Goal: Task Accomplishment & Management: Use online tool/utility

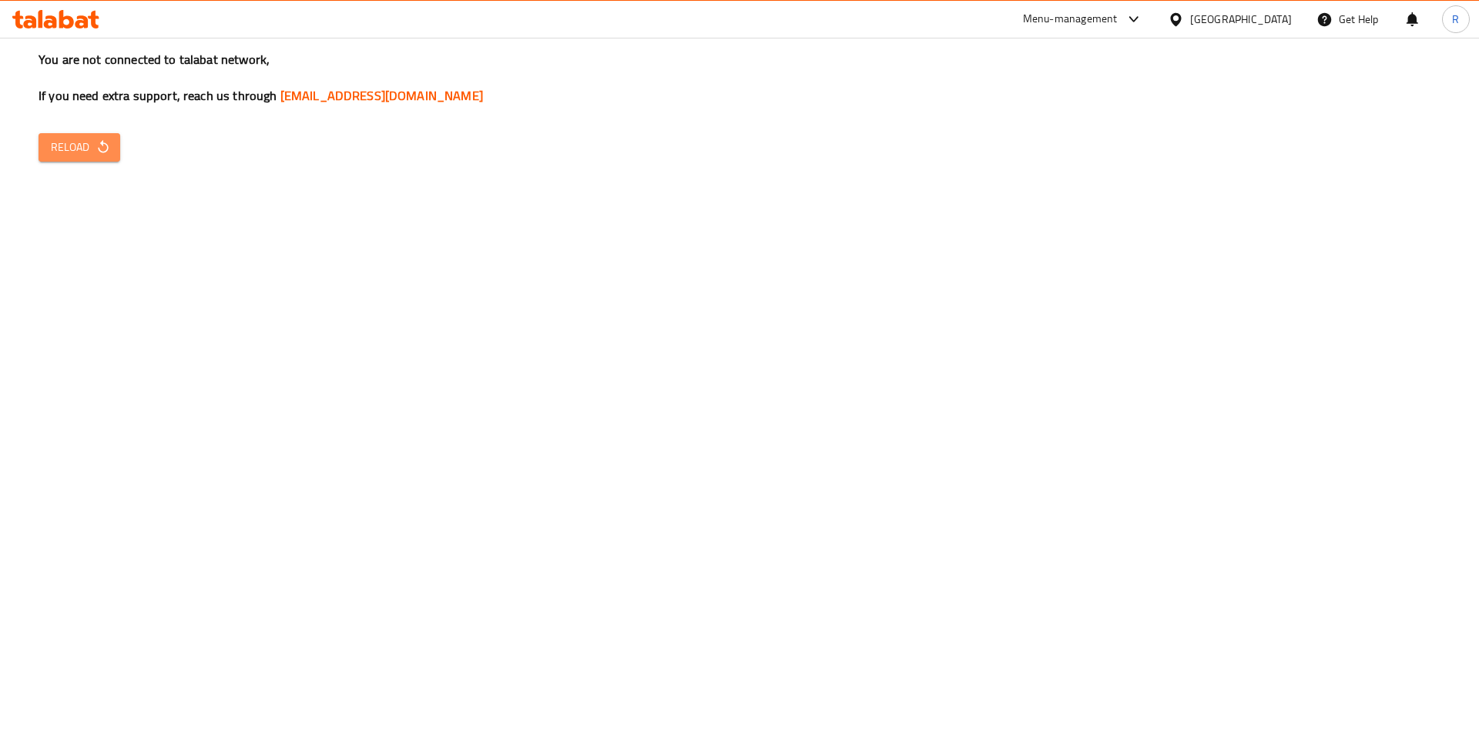
click at [100, 143] on icon "button" at bounding box center [103, 146] width 15 height 15
click at [83, 147] on span "Reload" at bounding box center [79, 147] width 57 height 19
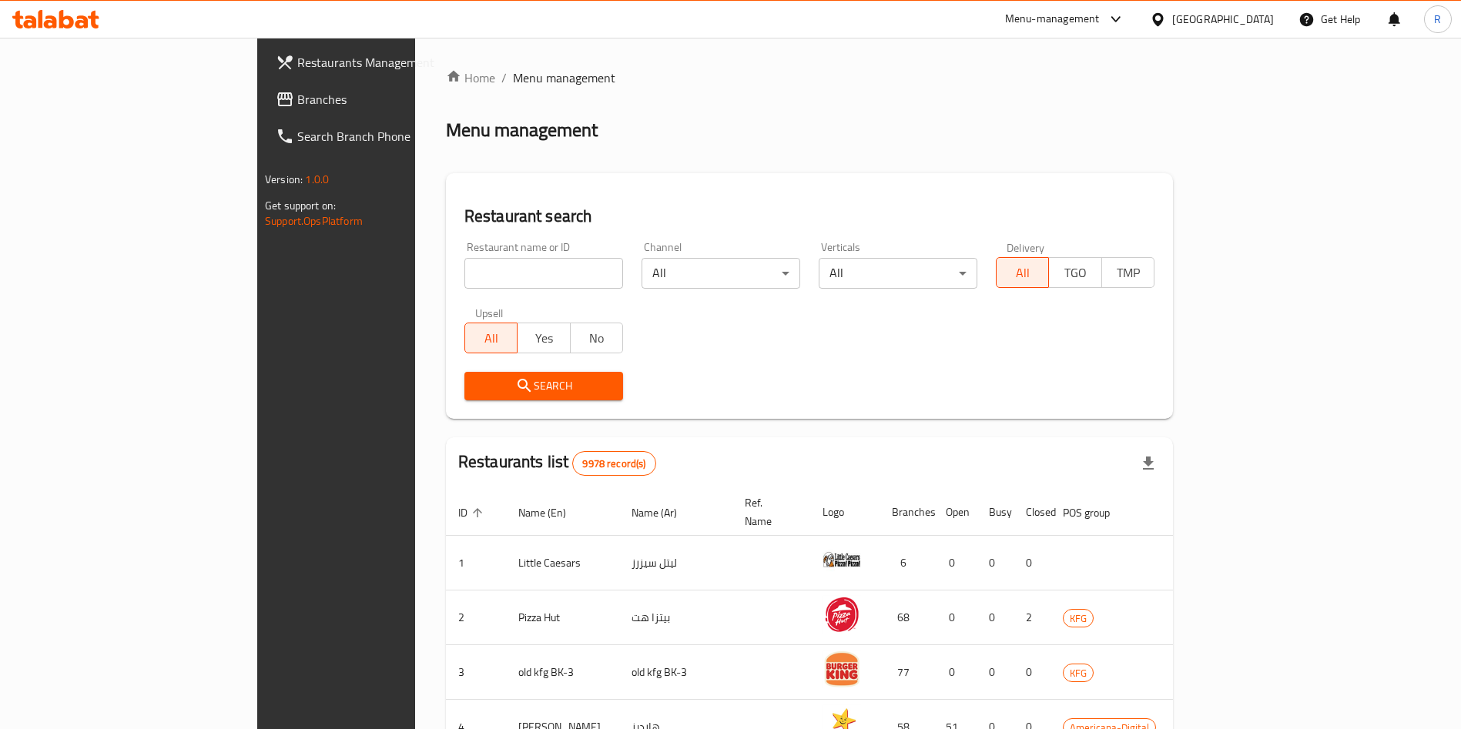
click at [485, 280] on input "search" at bounding box center [543, 273] width 159 height 31
type input "rifai"
click button "Search" at bounding box center [543, 386] width 159 height 29
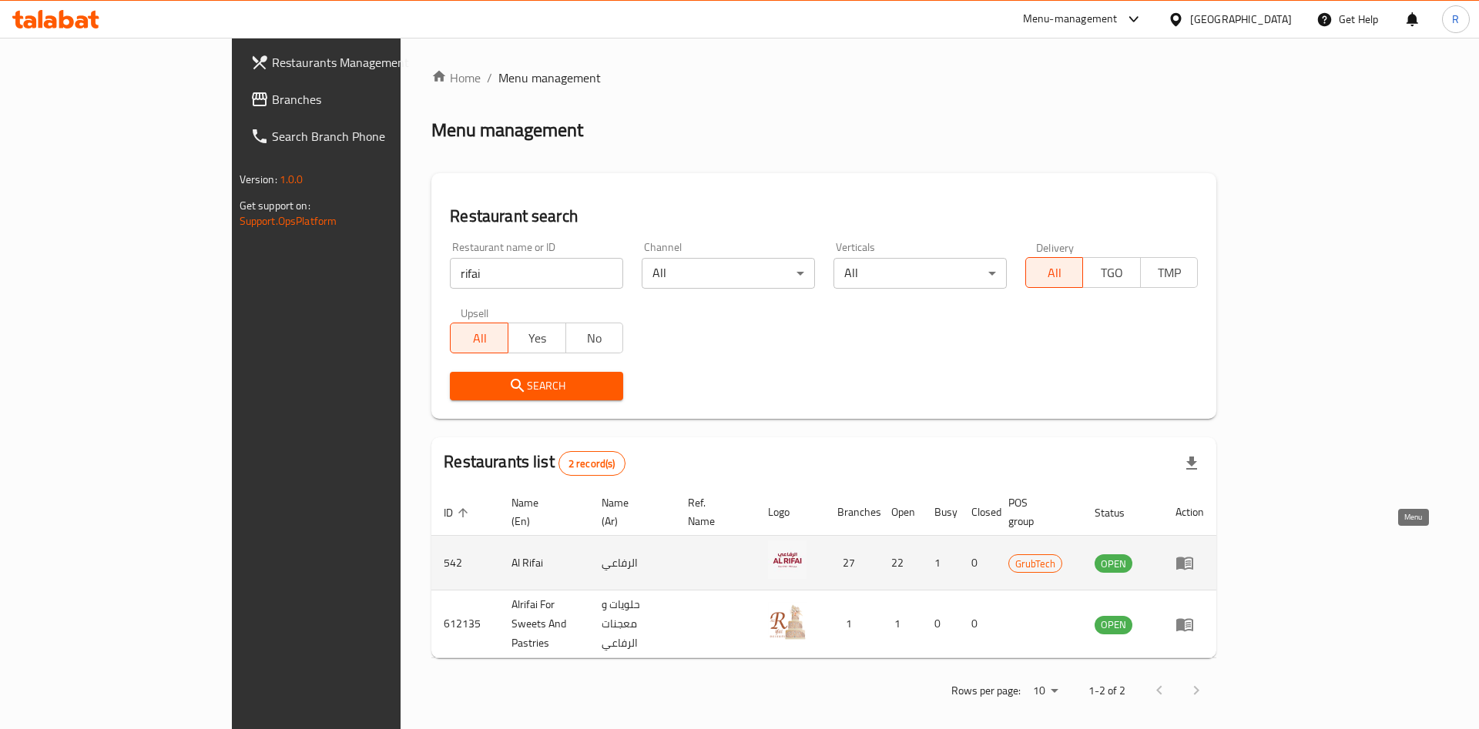
click at [1193, 558] on icon "enhanced table" at bounding box center [1184, 564] width 17 height 13
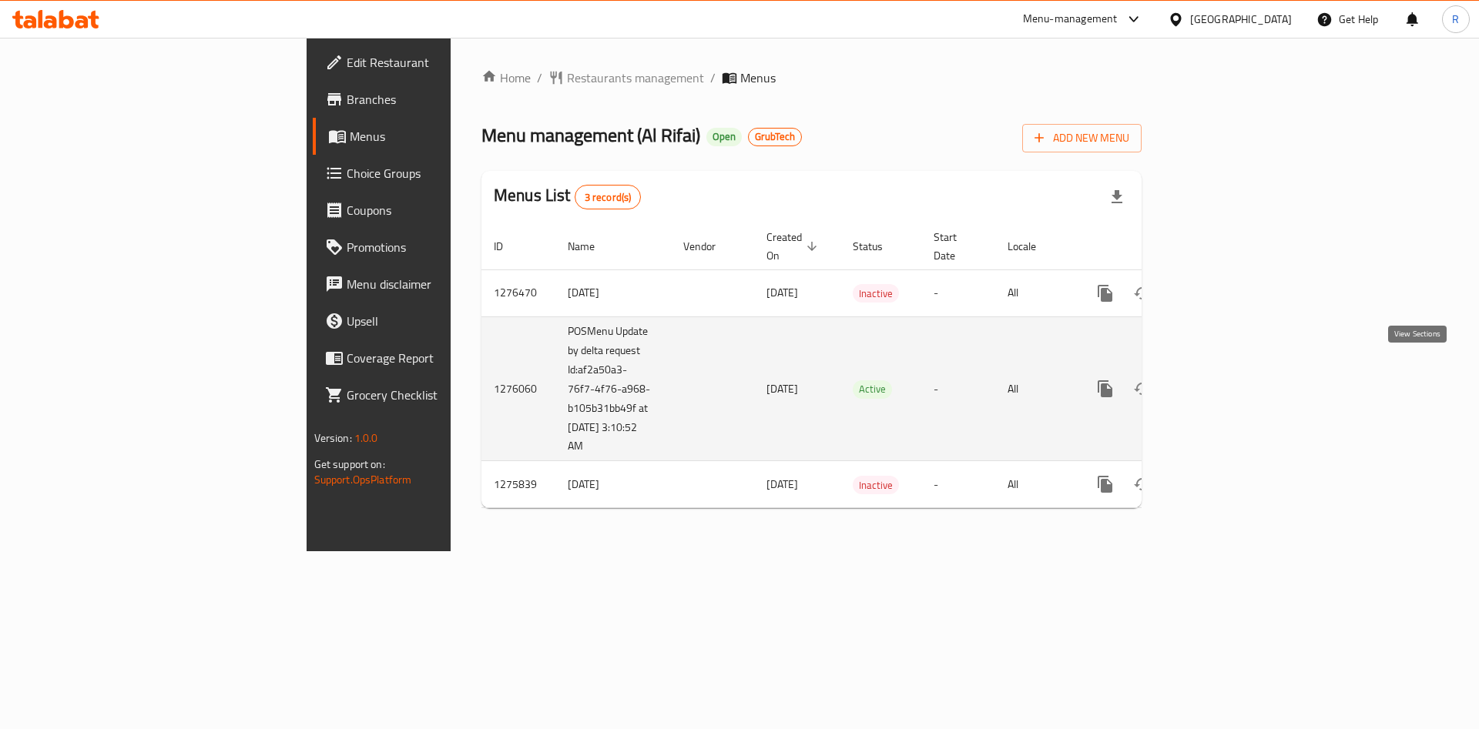
click at [1226, 380] on icon "enhanced table" at bounding box center [1216, 389] width 18 height 18
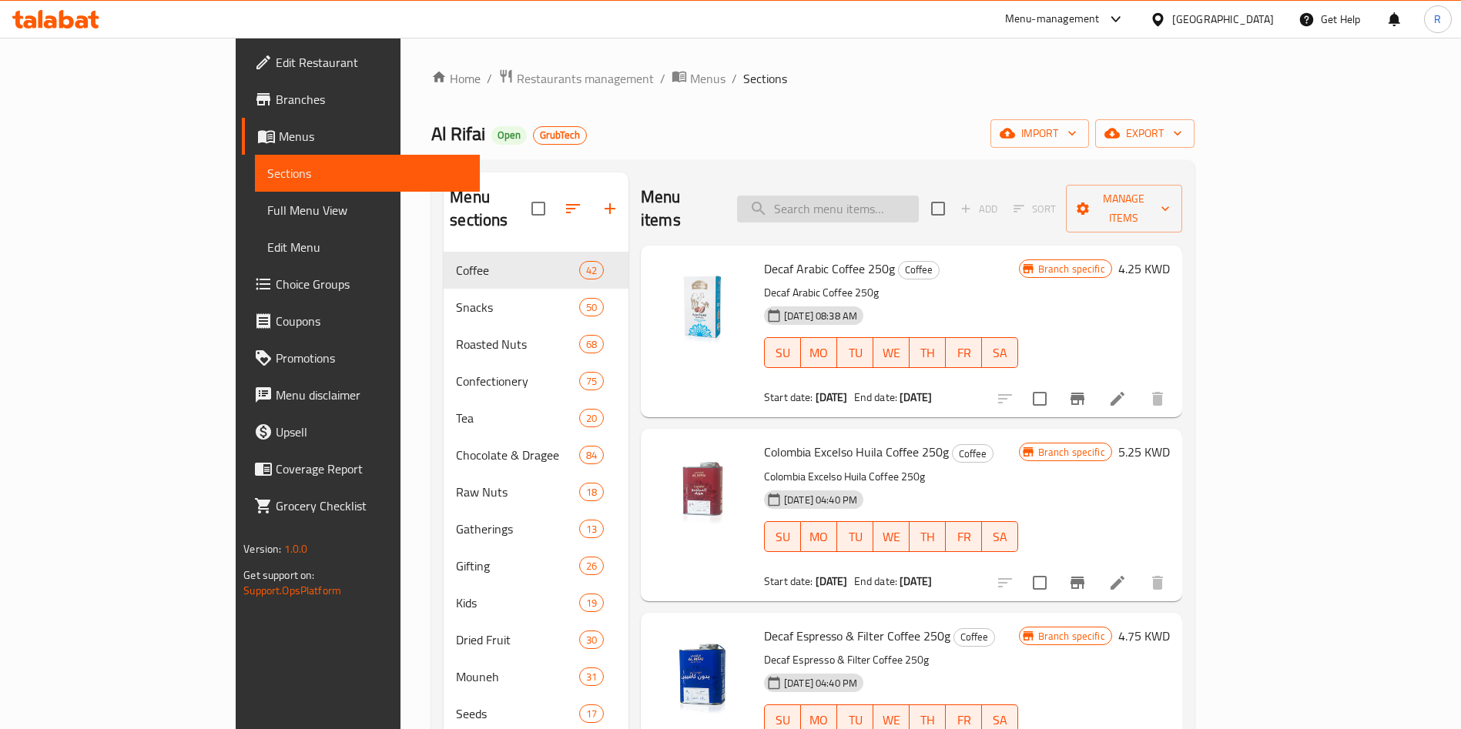
click at [881, 210] on input "search" at bounding box center [828, 209] width 182 height 27
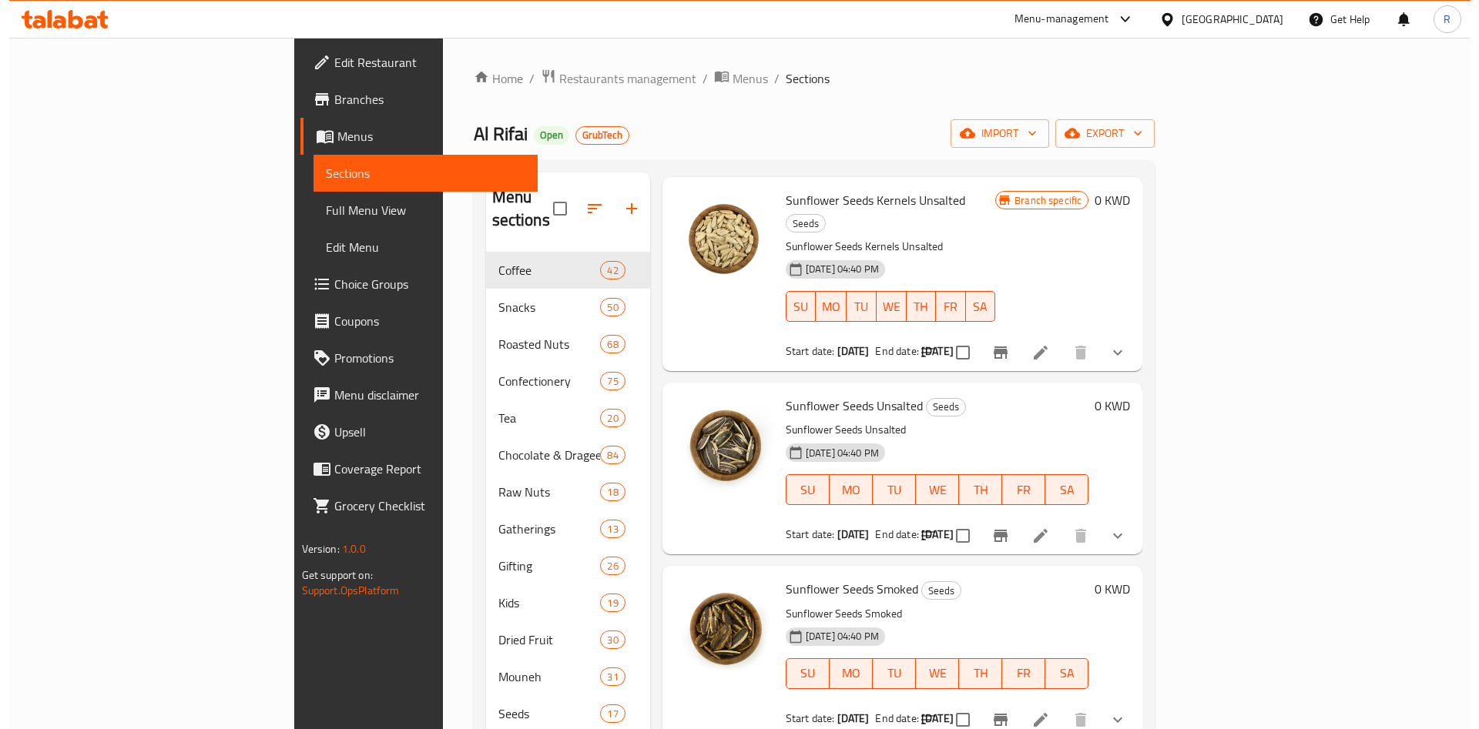
scroll to position [693, 0]
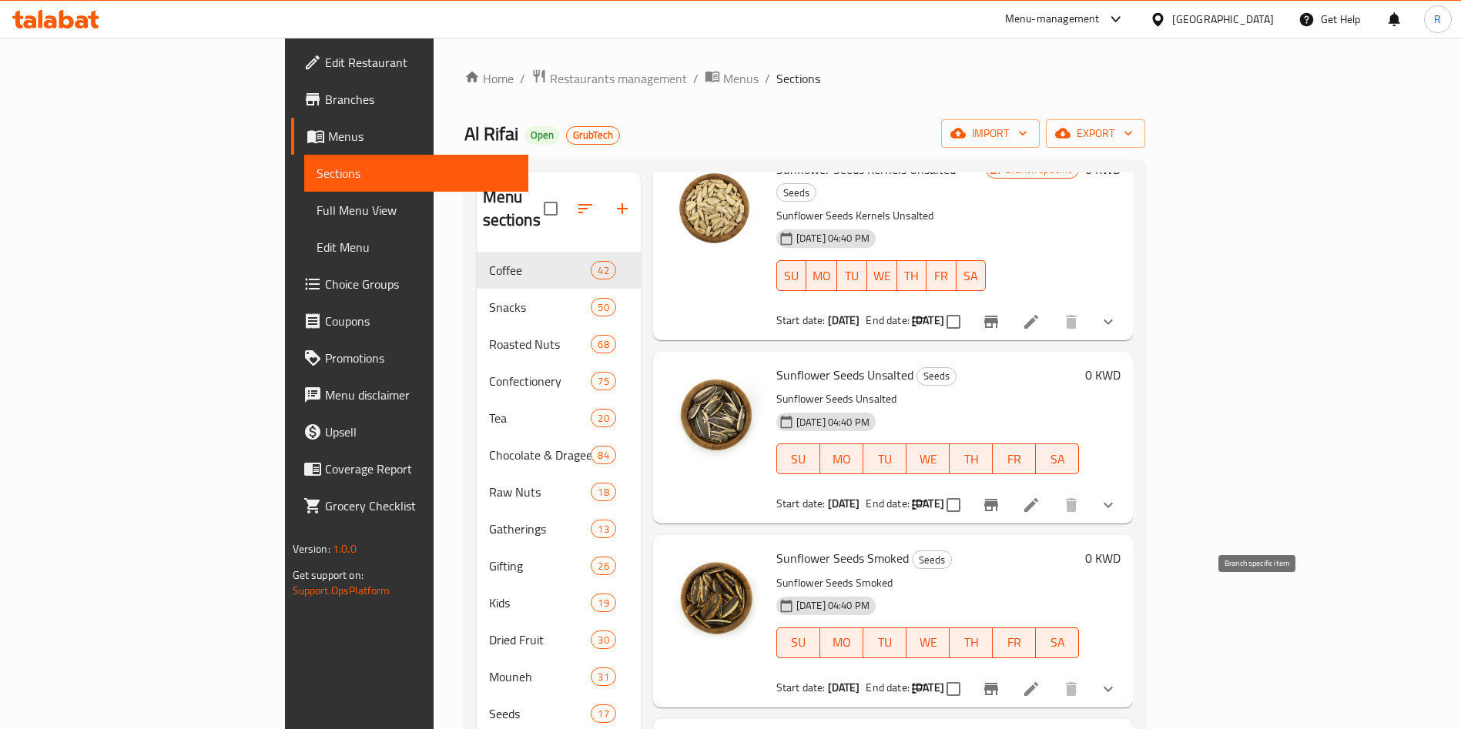
type input "sunflower"
click at [998, 683] on icon "Branch-specific-item" at bounding box center [991, 689] width 14 height 12
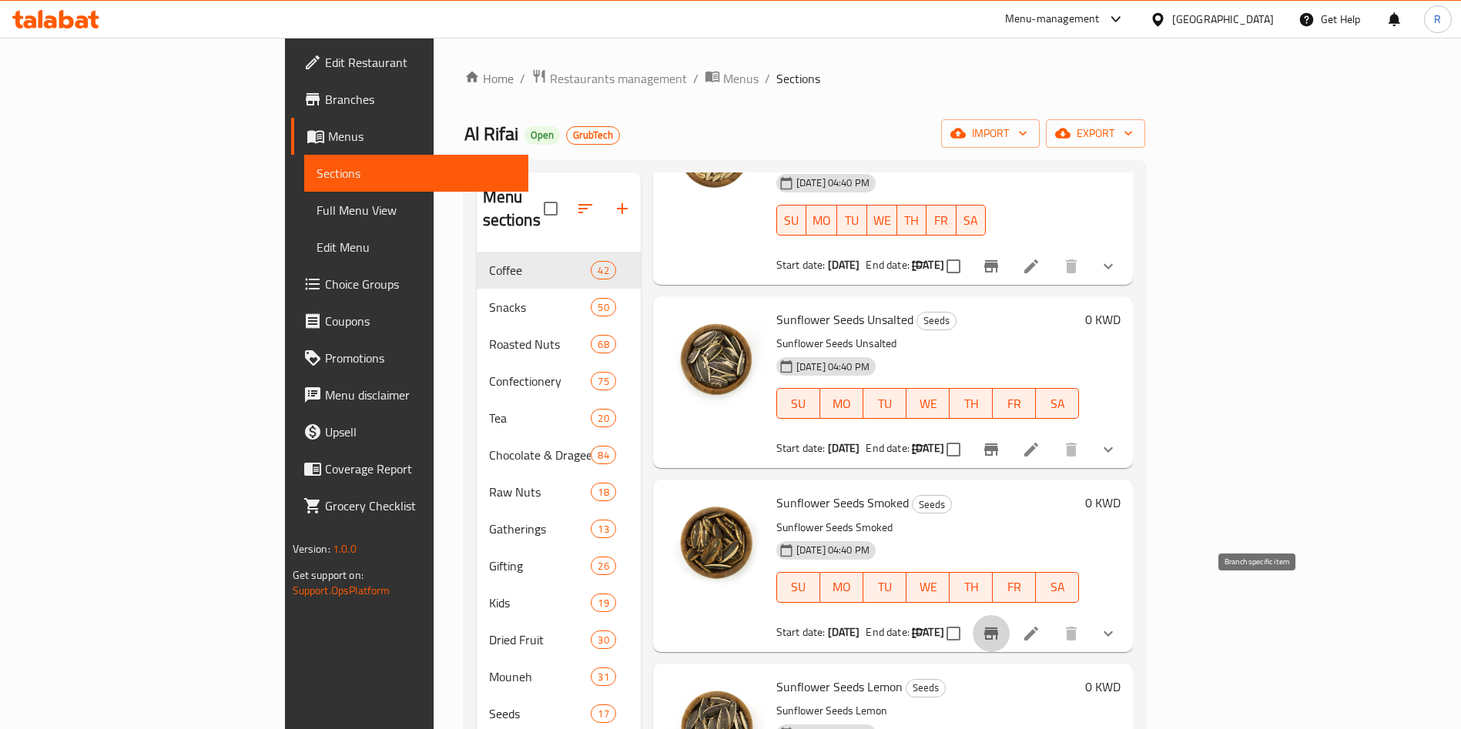
scroll to position [779, 0]
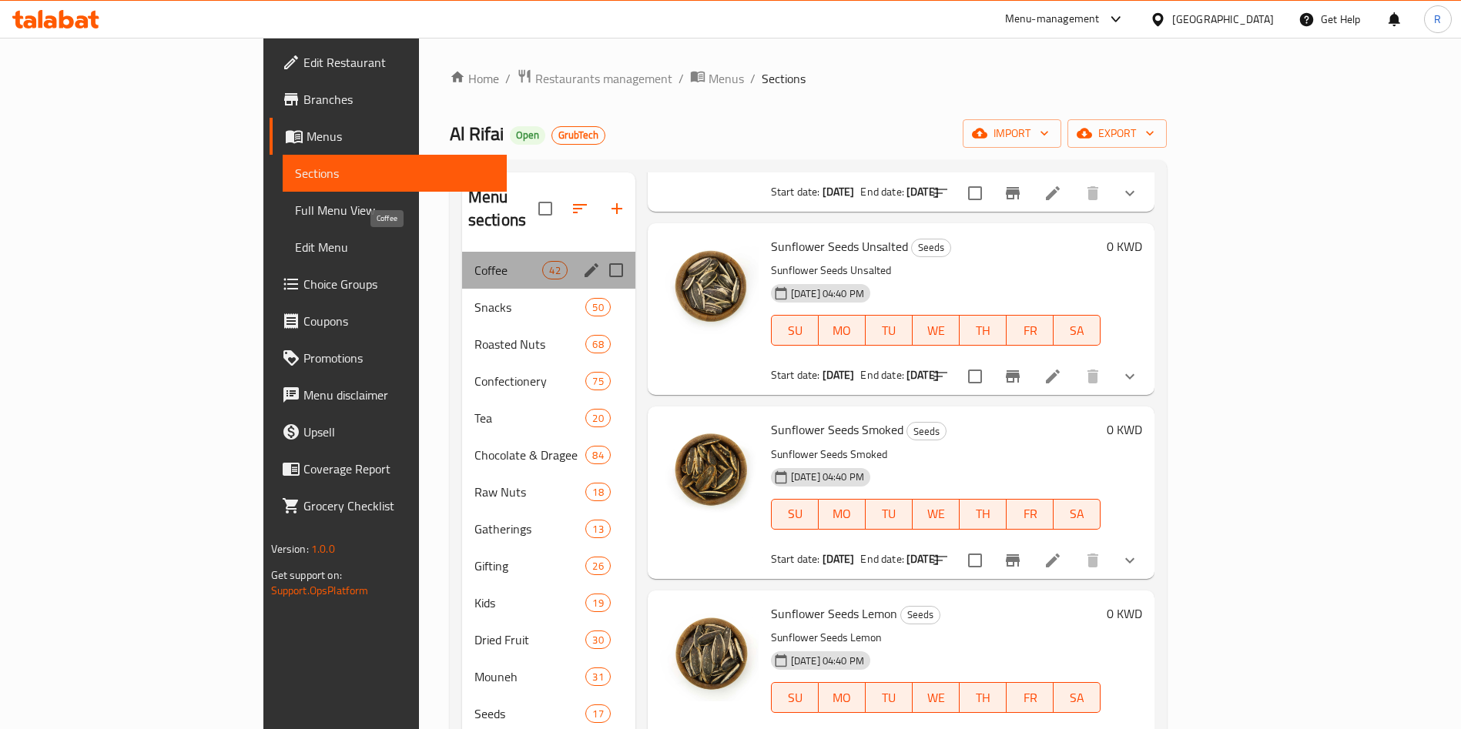
click at [474, 261] on span "Coffee" at bounding box center [508, 270] width 69 height 18
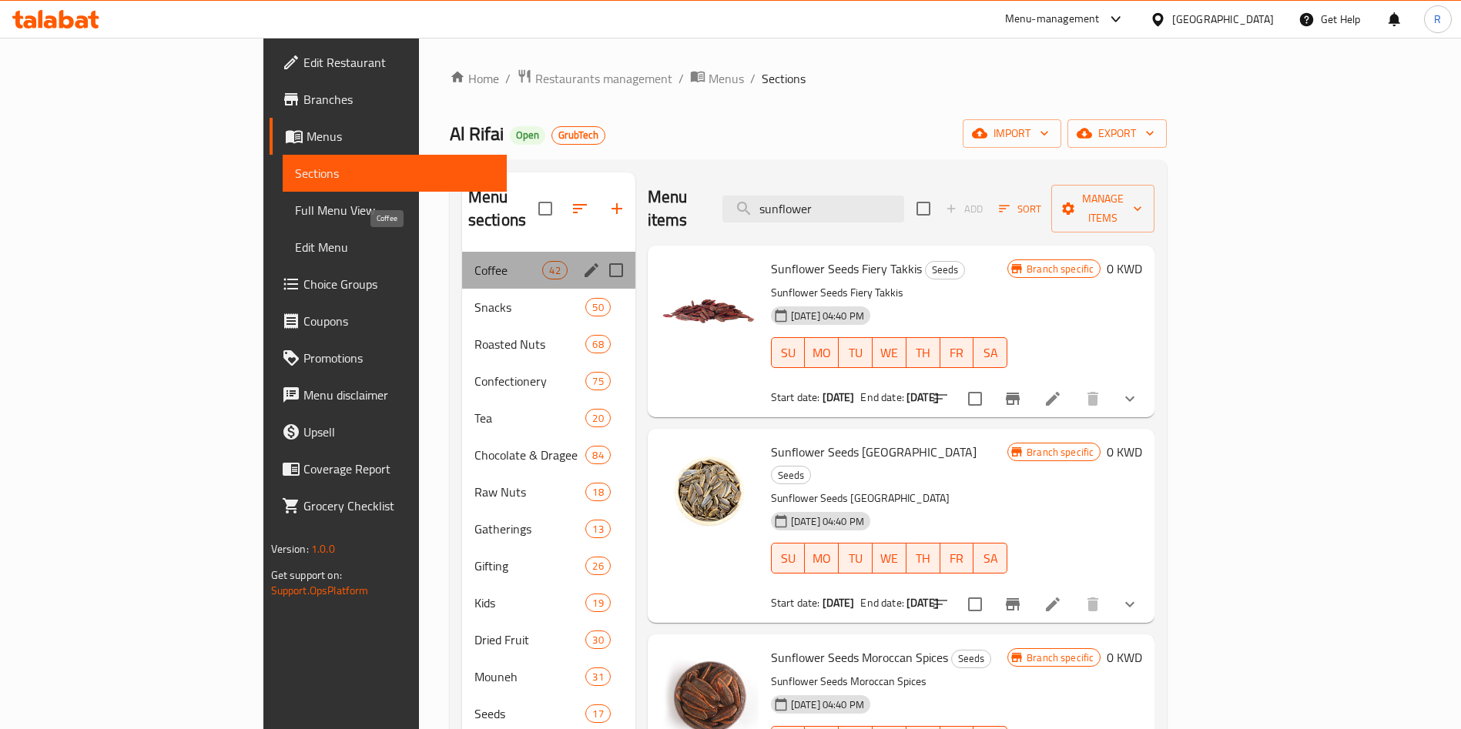
click at [474, 261] on span "Coffee" at bounding box center [508, 270] width 69 height 18
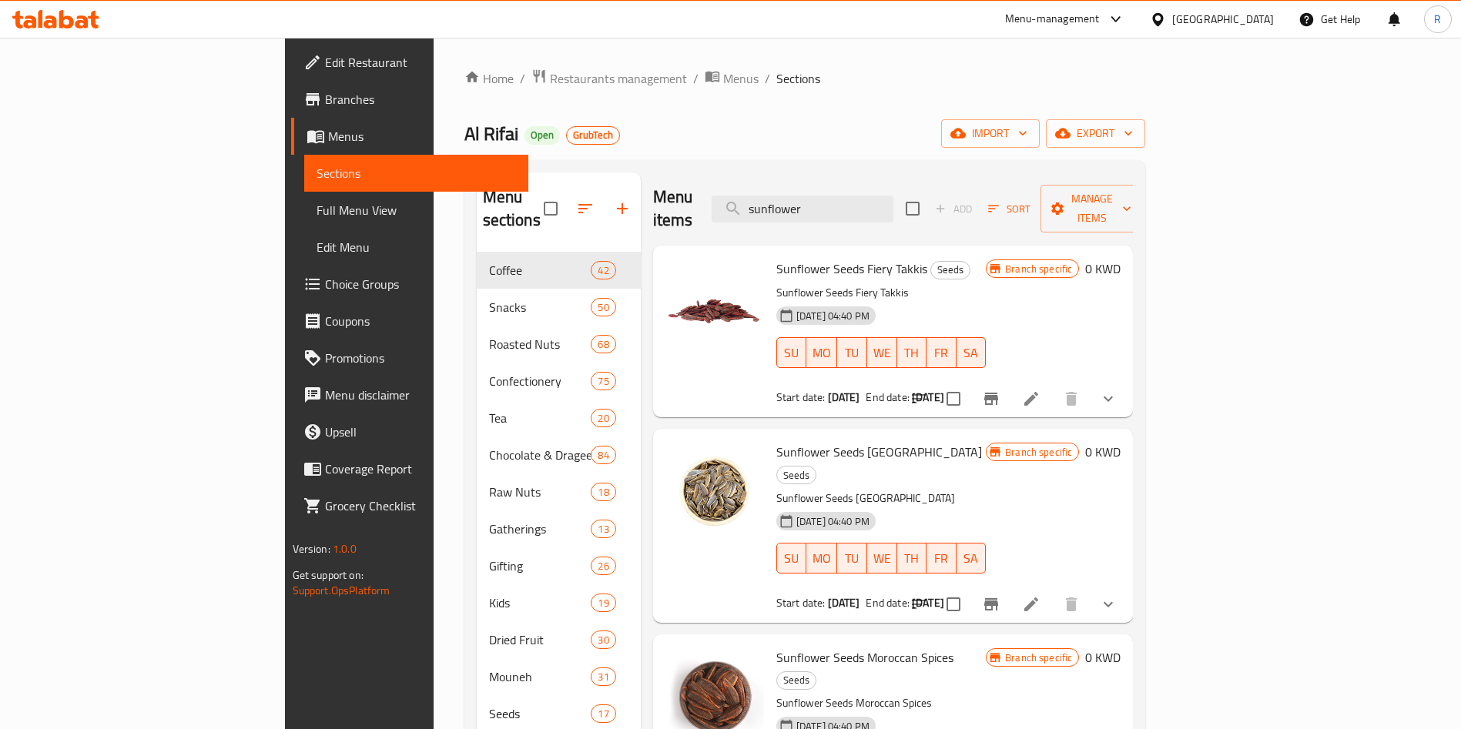
drag, startPoint x: 930, startPoint y: 197, endPoint x: 516, endPoint y: 210, distance: 414.6
click at [516, 210] on div "Menu sections Coffee 42 Snacks 50 Roasted Nuts 68 Confectionery 75 Tea 20 Choco…" at bounding box center [805, 548] width 657 height 751
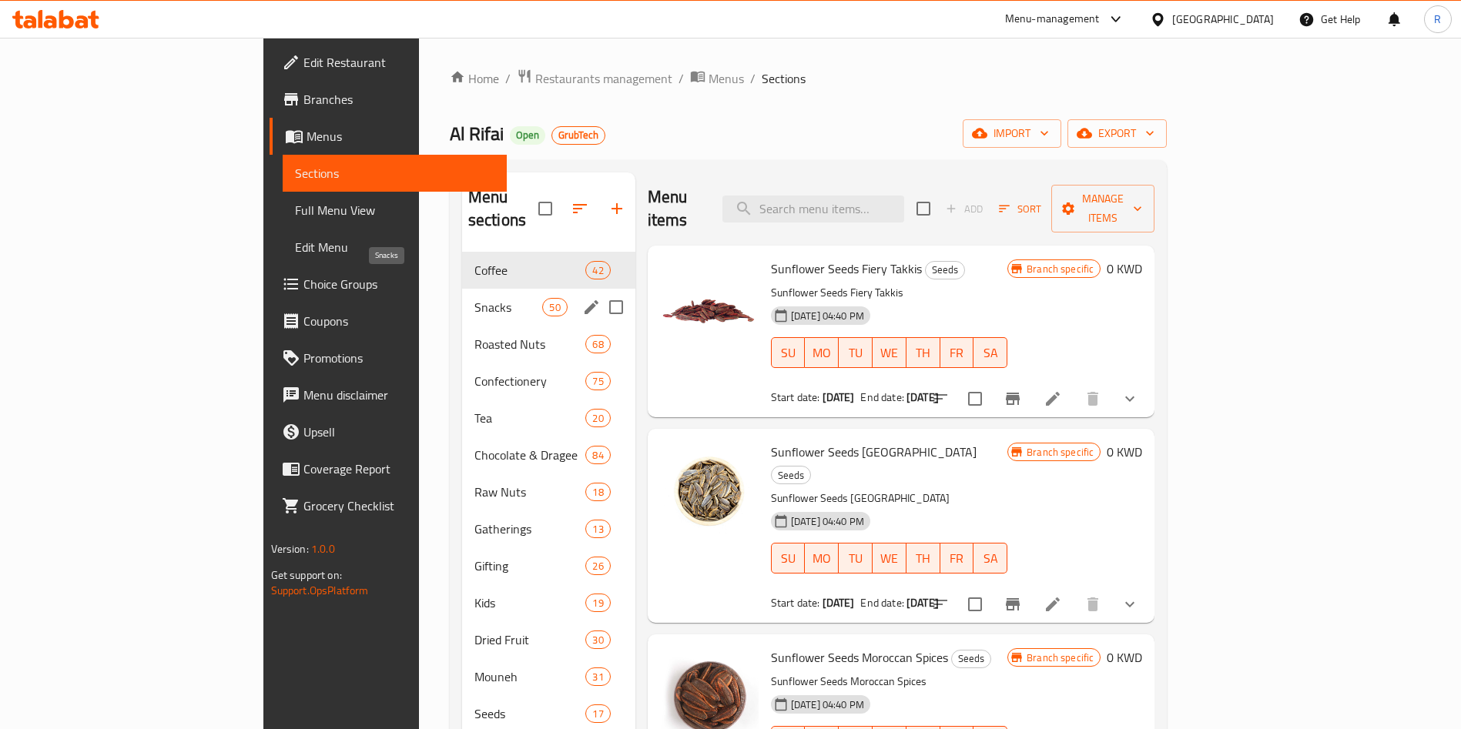
click at [474, 298] on span "Snacks" at bounding box center [508, 307] width 69 height 18
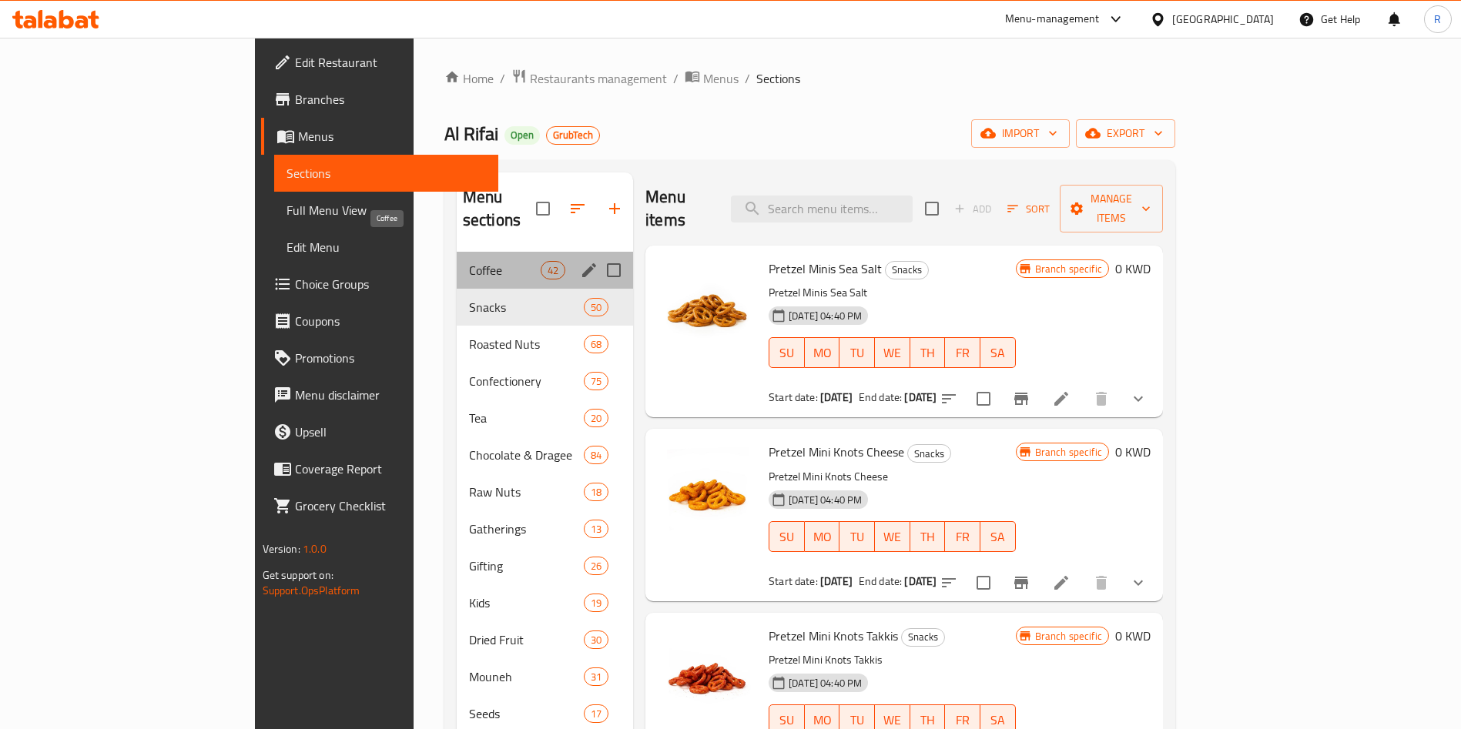
click at [469, 261] on span "Coffee" at bounding box center [505, 270] width 72 height 18
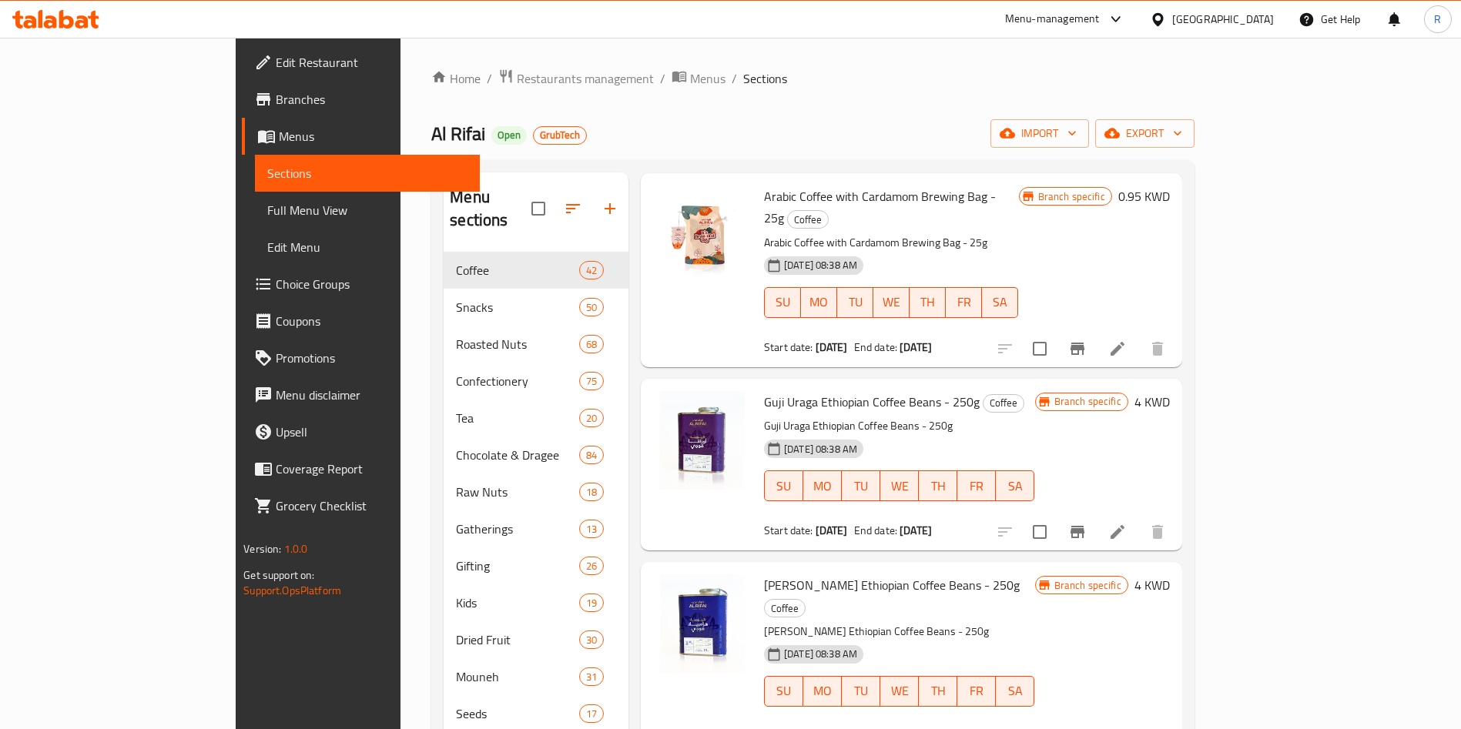
scroll to position [1040, 0]
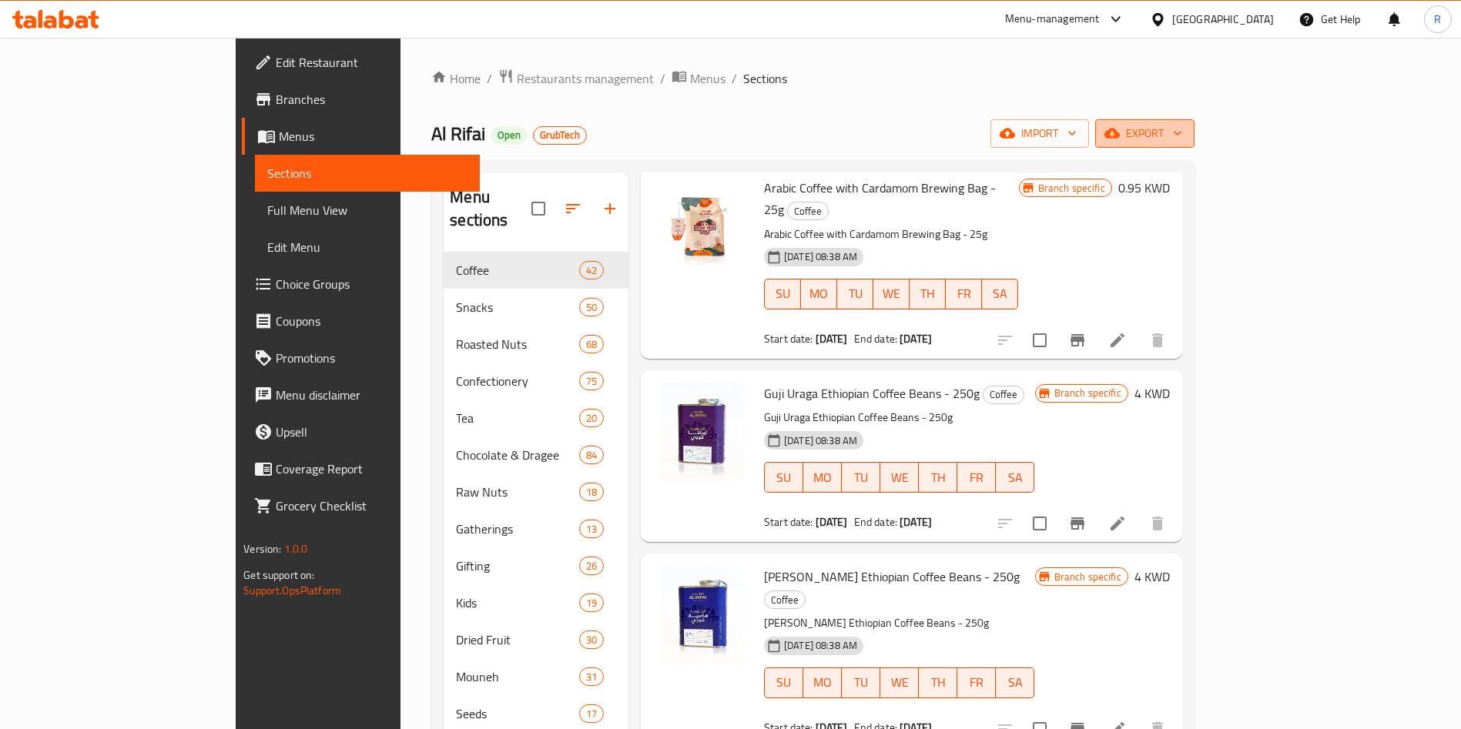
click at [1182, 140] on span "export" at bounding box center [1145, 133] width 75 height 19
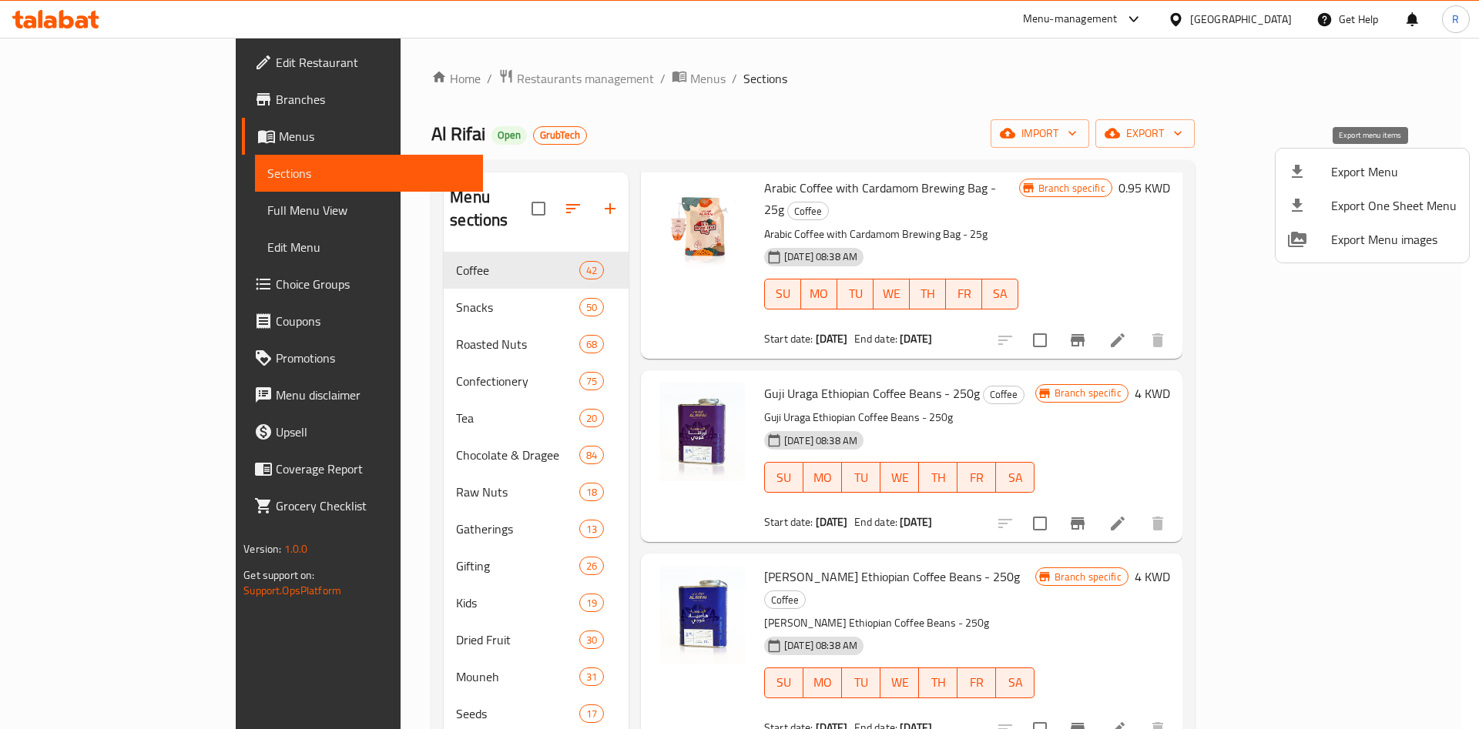
click at [1346, 170] on span "Export Menu" at bounding box center [1394, 172] width 126 height 18
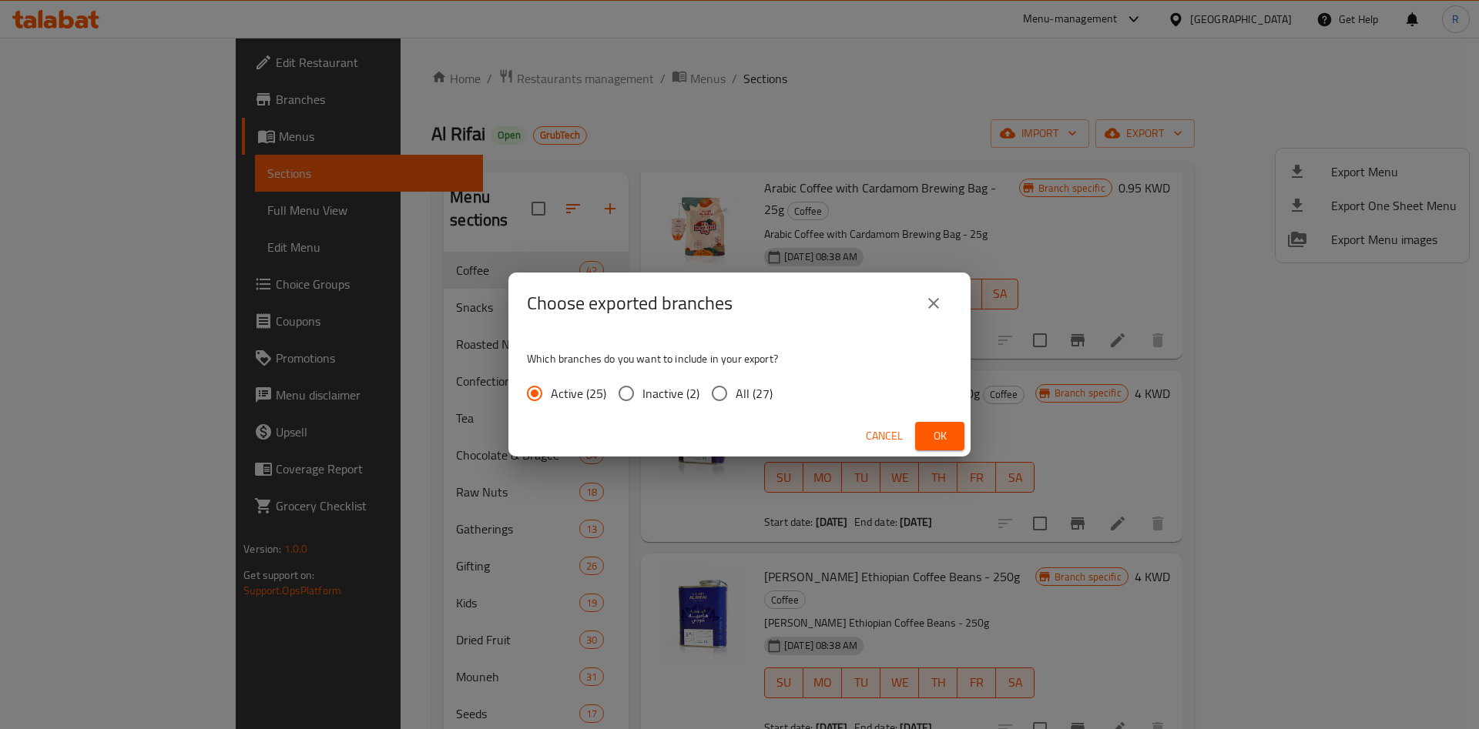
click at [944, 434] on span "Ok" at bounding box center [939, 436] width 25 height 19
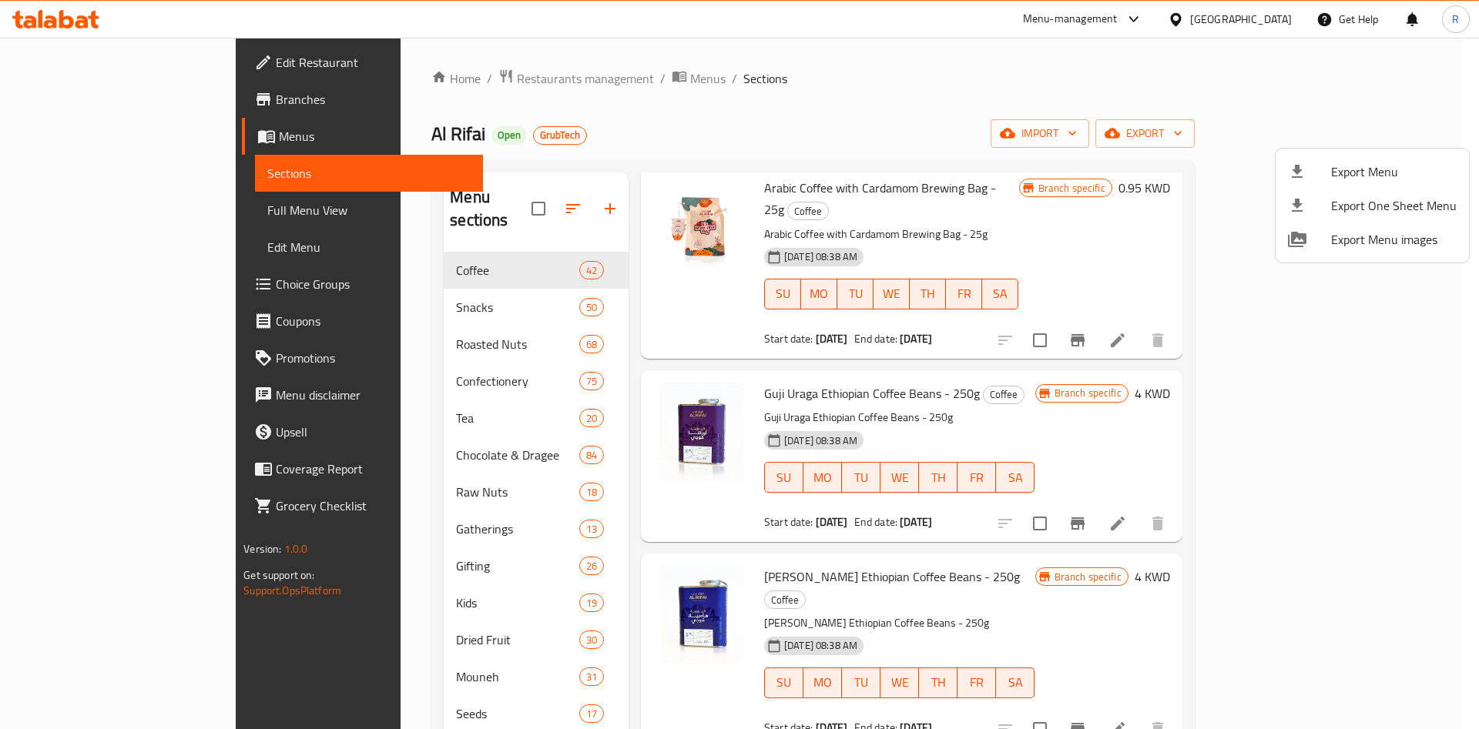
click at [1174, 270] on div at bounding box center [739, 364] width 1479 height 729
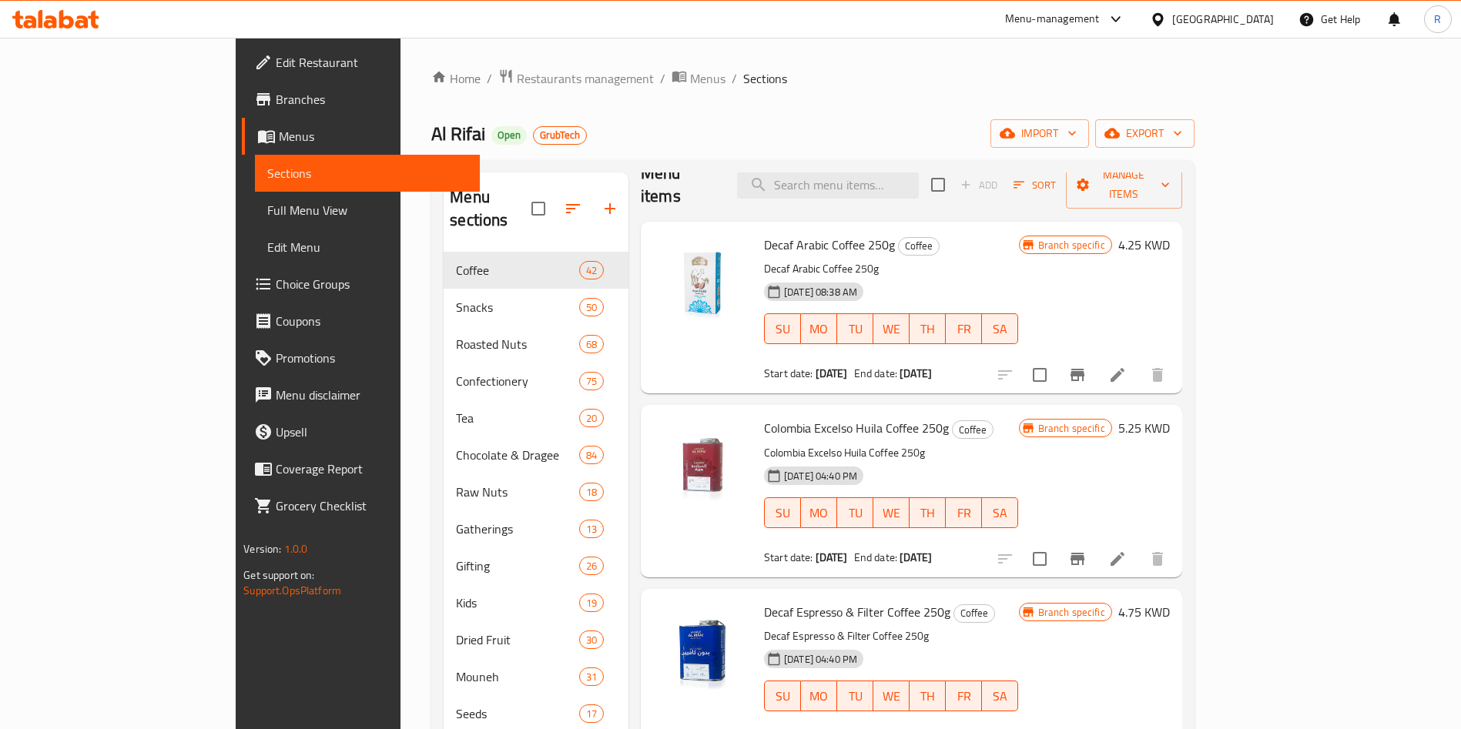
scroll to position [0, 0]
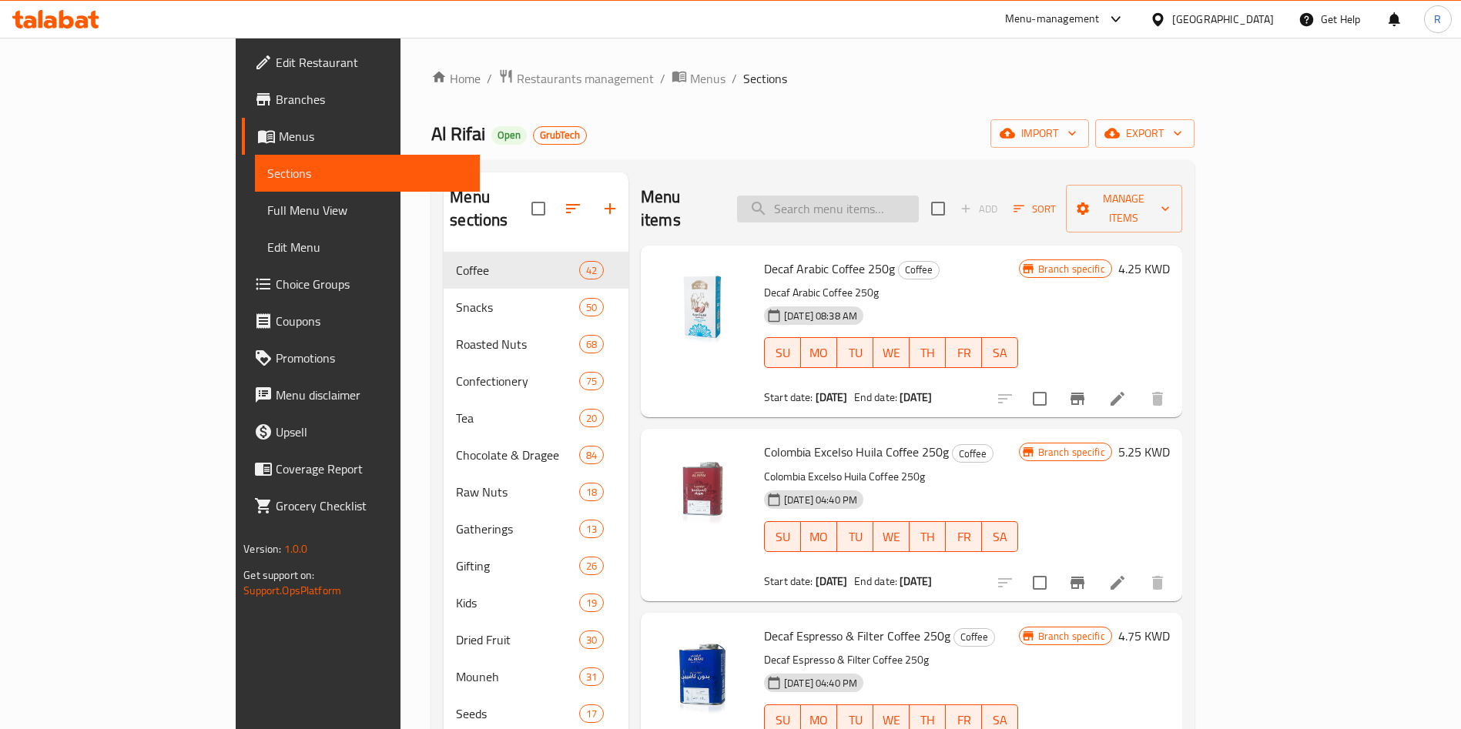
click at [919, 197] on input "search" at bounding box center [828, 209] width 182 height 27
paste input "Turkish Coffee - Chocolate"
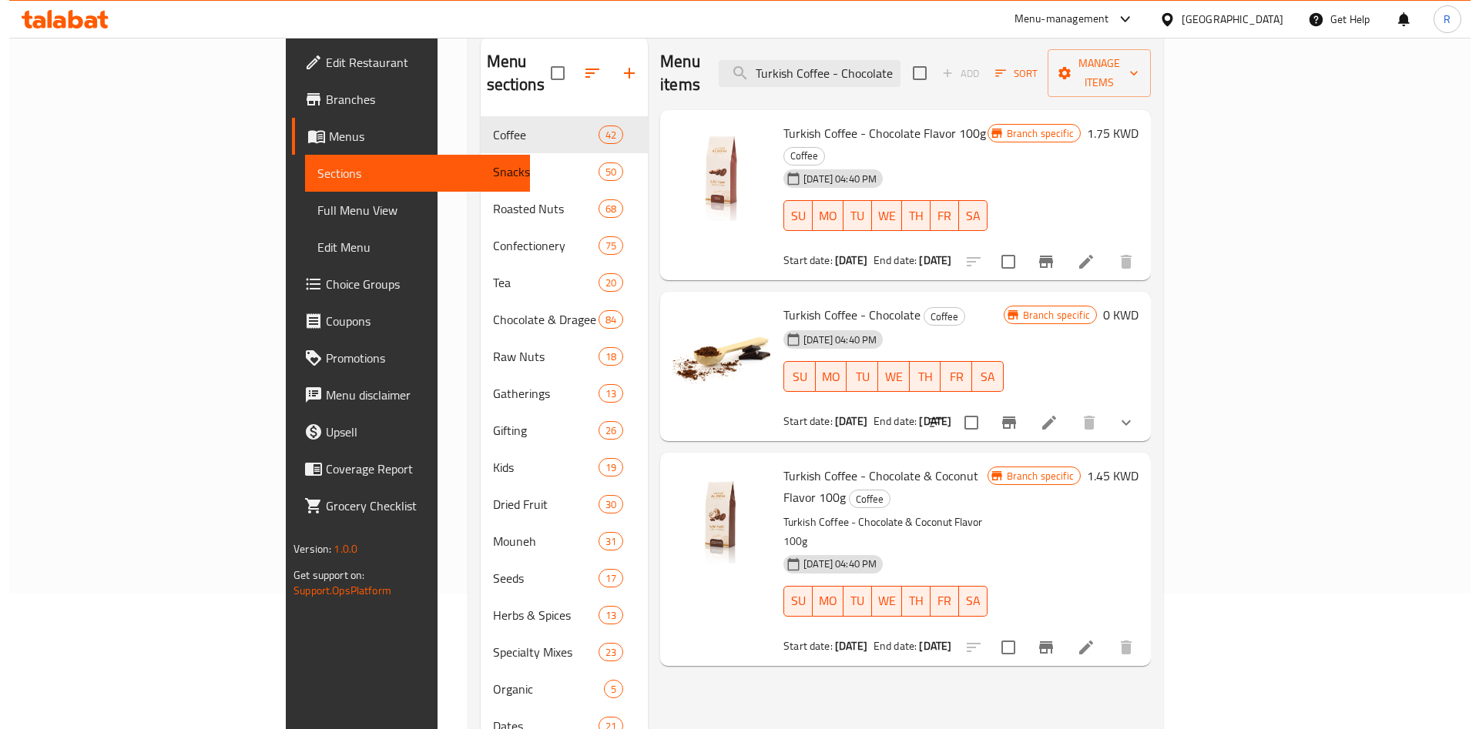
scroll to position [100, 0]
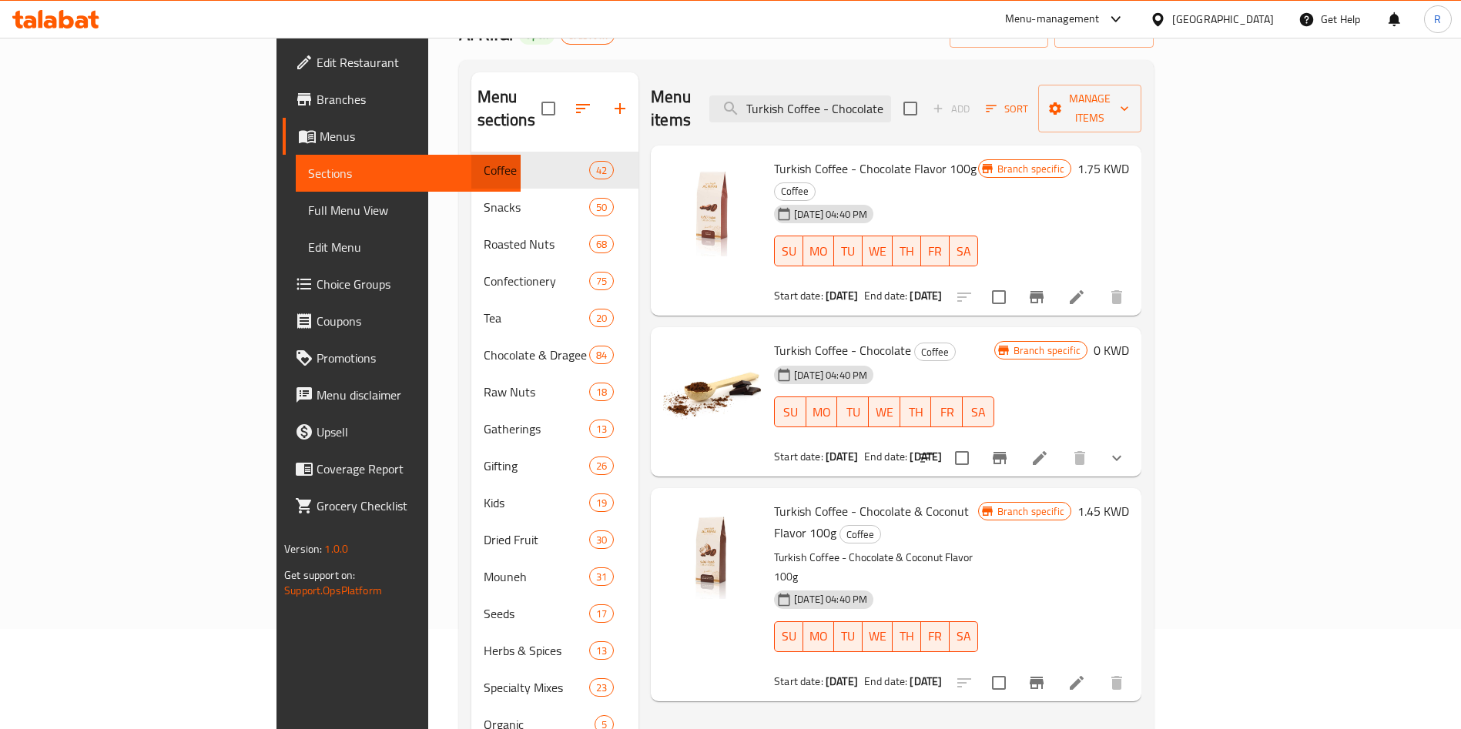
type input "Turkish Coffee - Chocolate"
click at [1007, 452] on icon "Branch-specific-item" at bounding box center [1000, 458] width 14 height 12
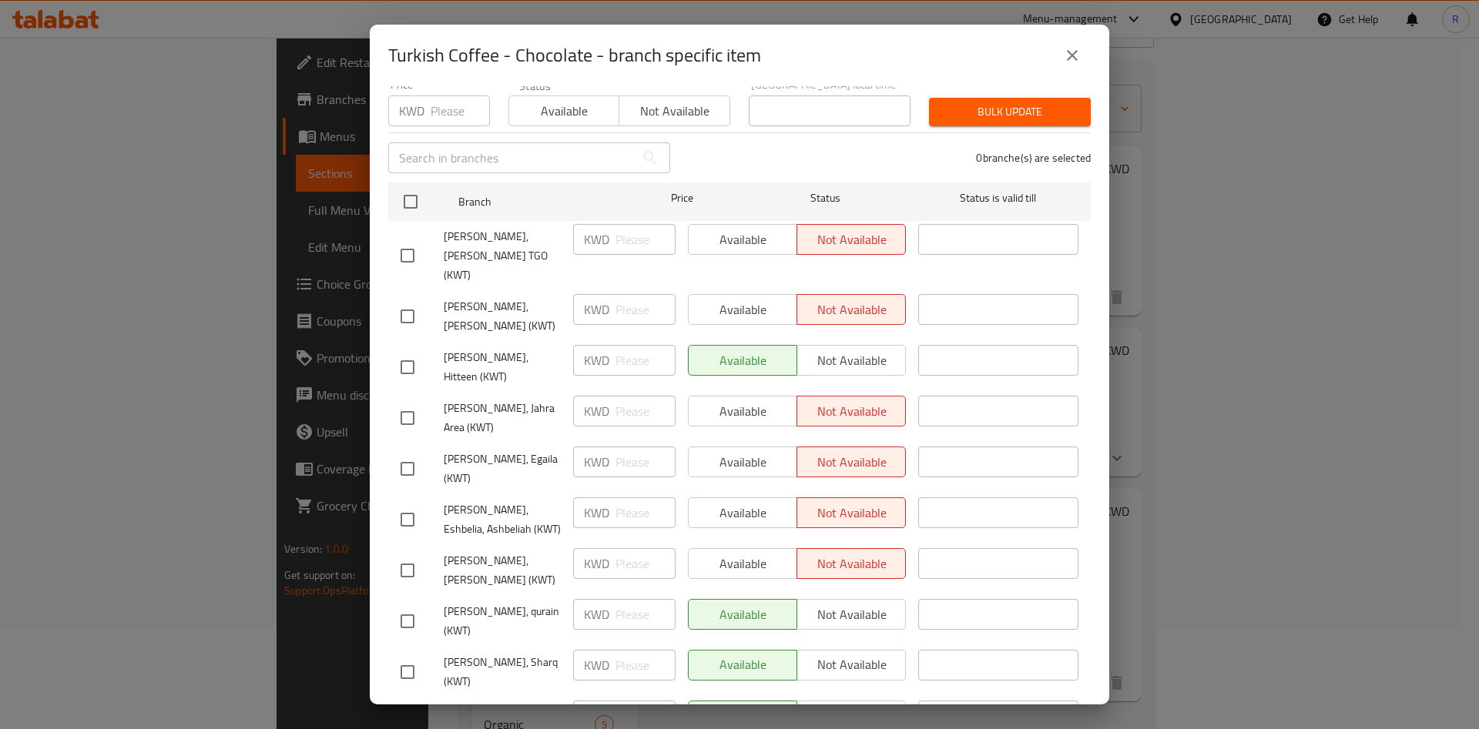
scroll to position [147, 0]
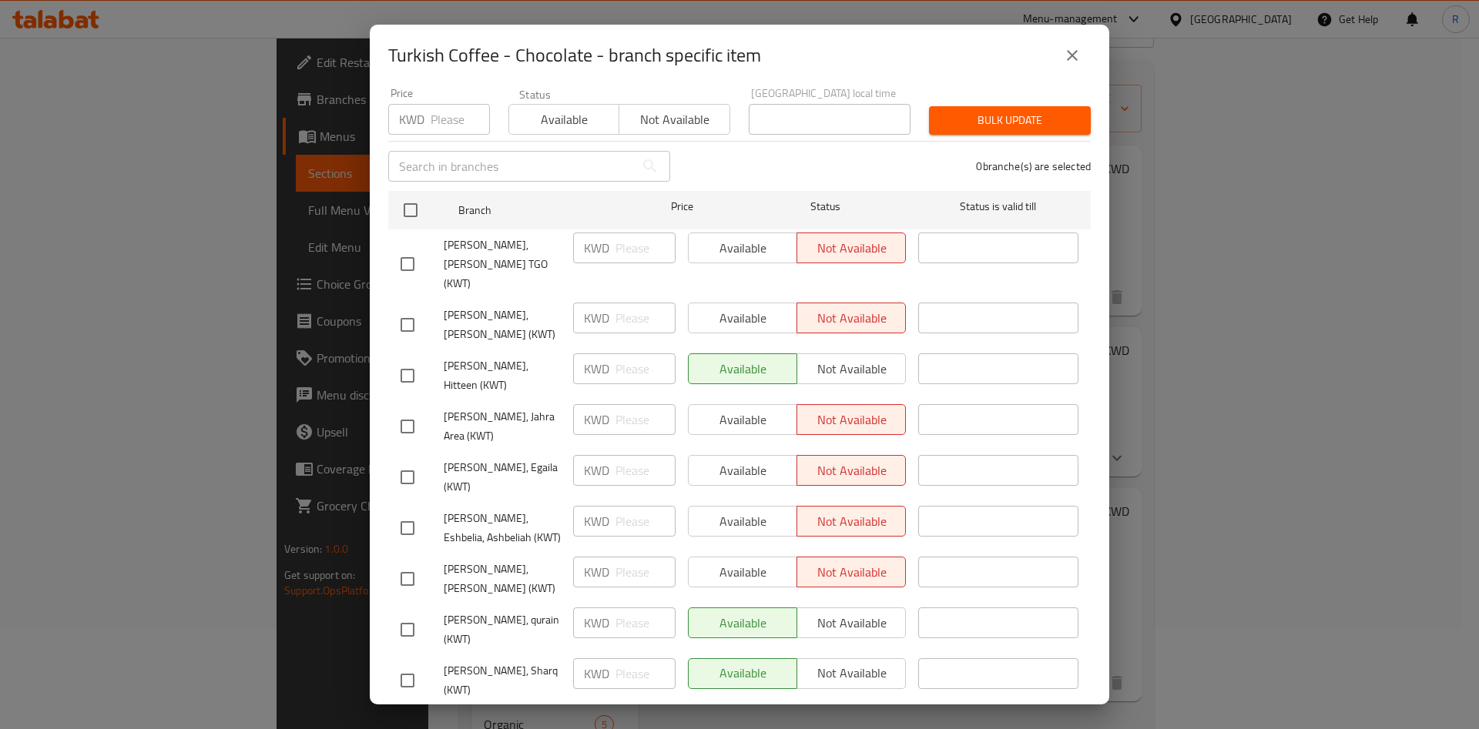
click at [542, 407] on span "[PERSON_NAME], Jahra Area (KWT)" at bounding box center [502, 426] width 117 height 39
click at [527, 458] on span "[PERSON_NAME], Egaila (KWT)" at bounding box center [502, 477] width 117 height 39
click at [513, 509] on span "[PERSON_NAME], Eshbelia, Ashbeliah (KWT)" at bounding box center [502, 528] width 117 height 39
click at [518, 560] on span "[PERSON_NAME], [PERSON_NAME] (KWT)" at bounding box center [502, 579] width 117 height 39
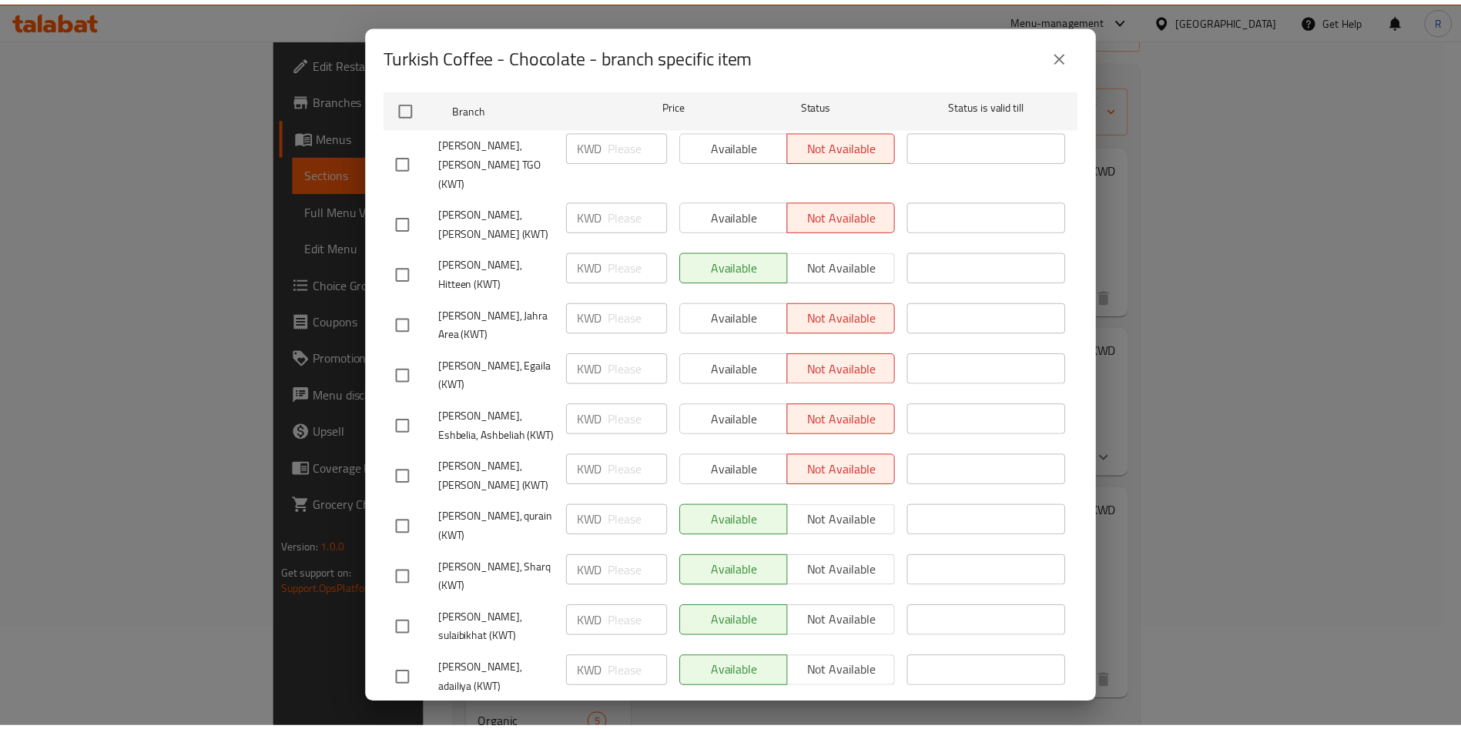
scroll to position [0, 0]
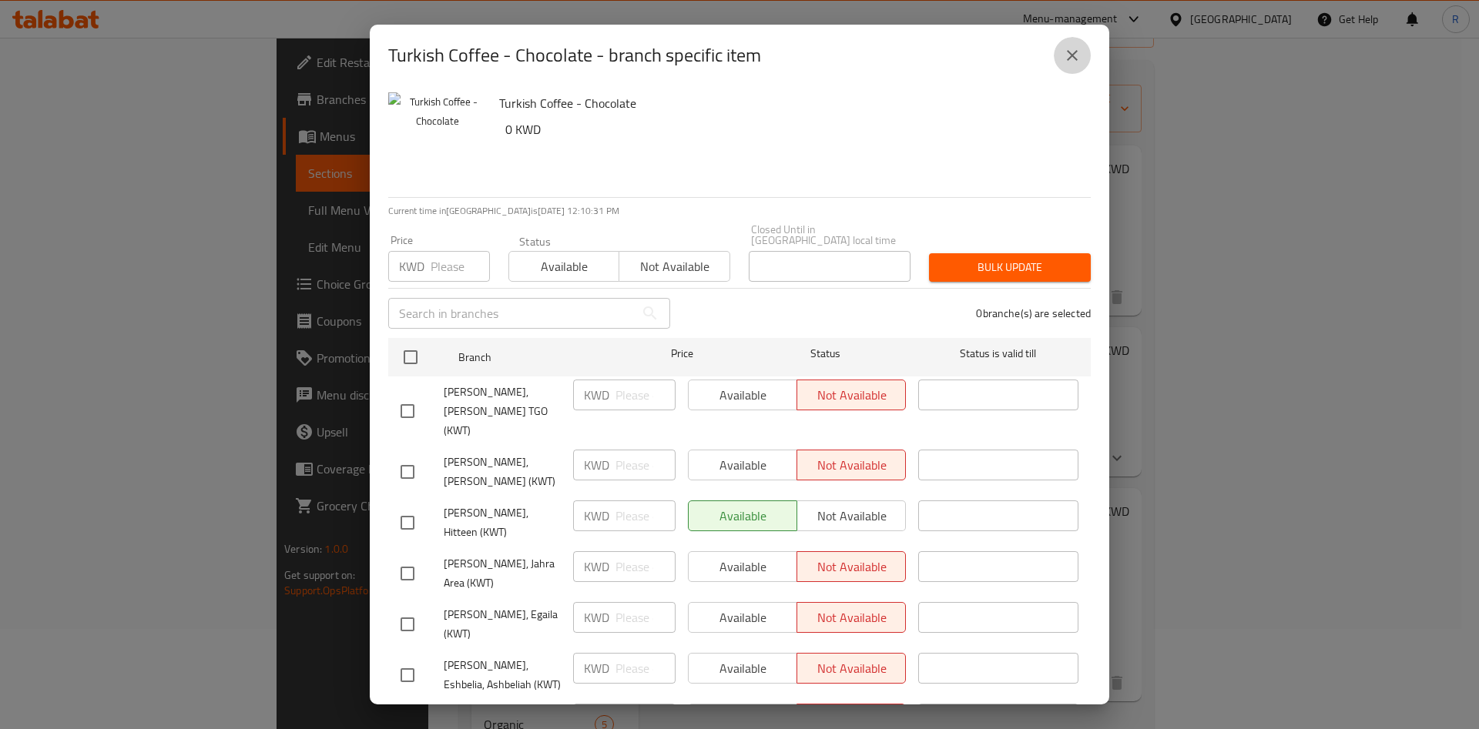
click at [1068, 50] on icon "close" at bounding box center [1072, 55] width 18 height 18
